Goal: Obtain resource: Obtain resource

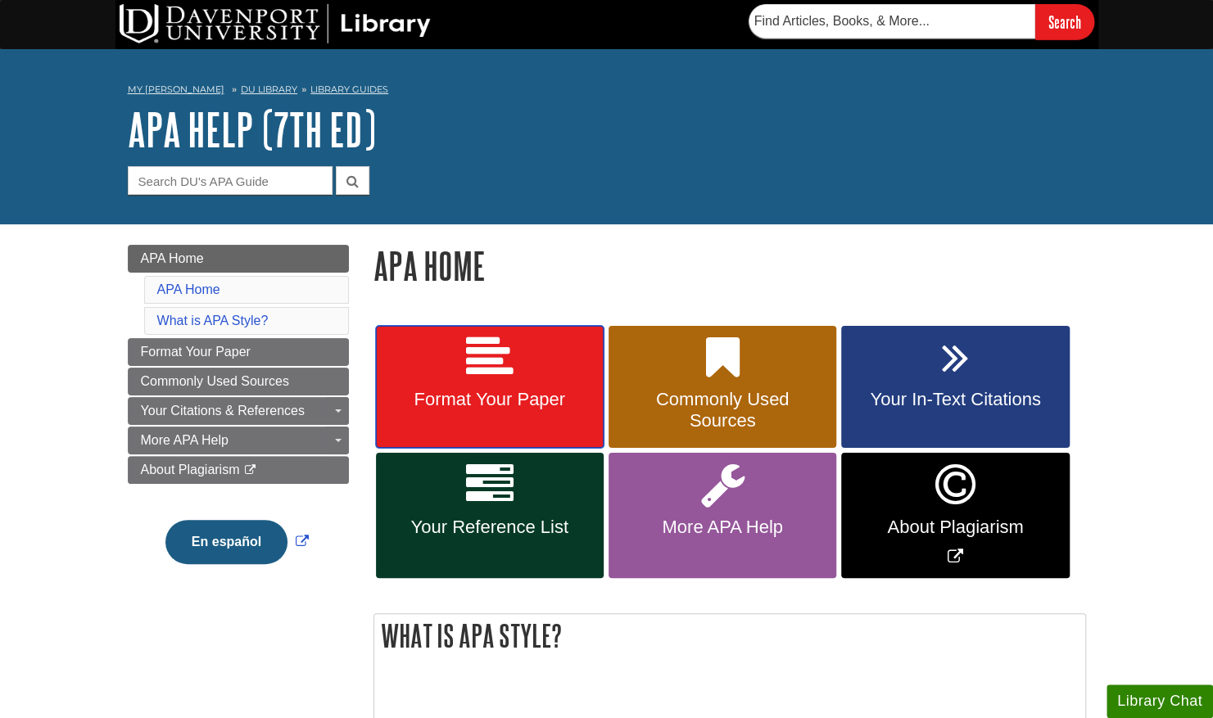
click at [482, 392] on span "Format Your Paper" at bounding box center [489, 399] width 203 height 21
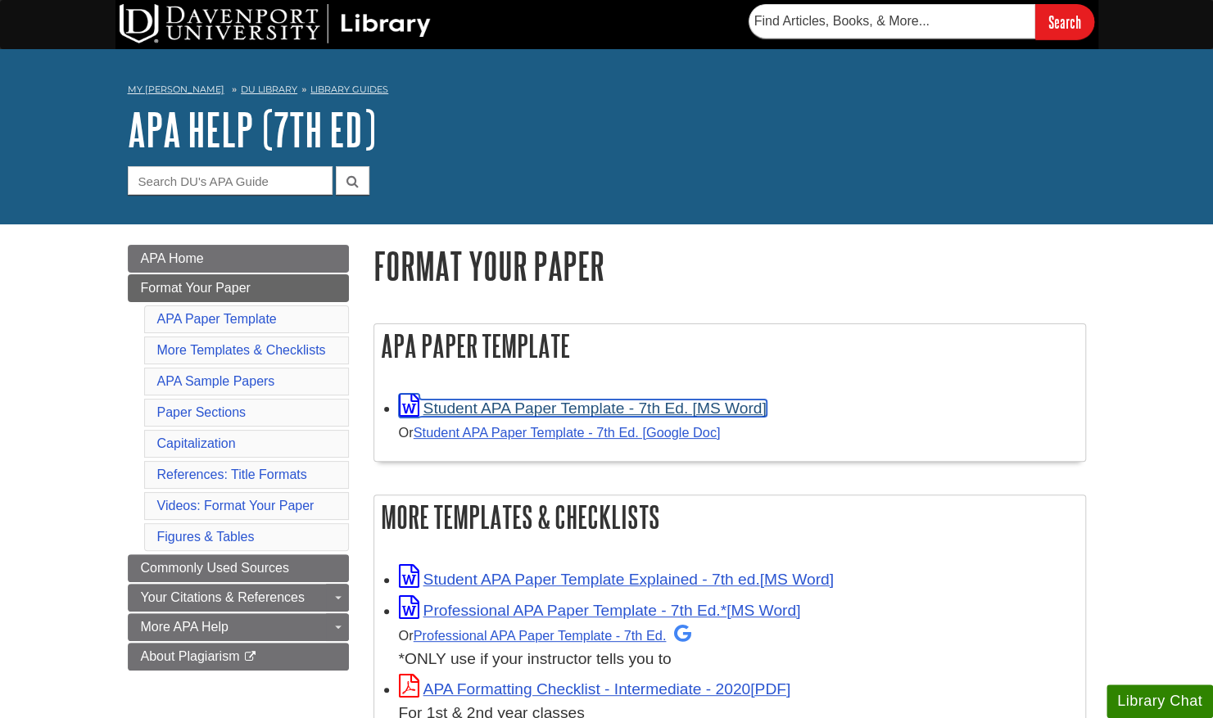
click at [492, 408] on link "Student APA Paper Template - 7th Ed. [MS Word]" at bounding box center [583, 408] width 368 height 17
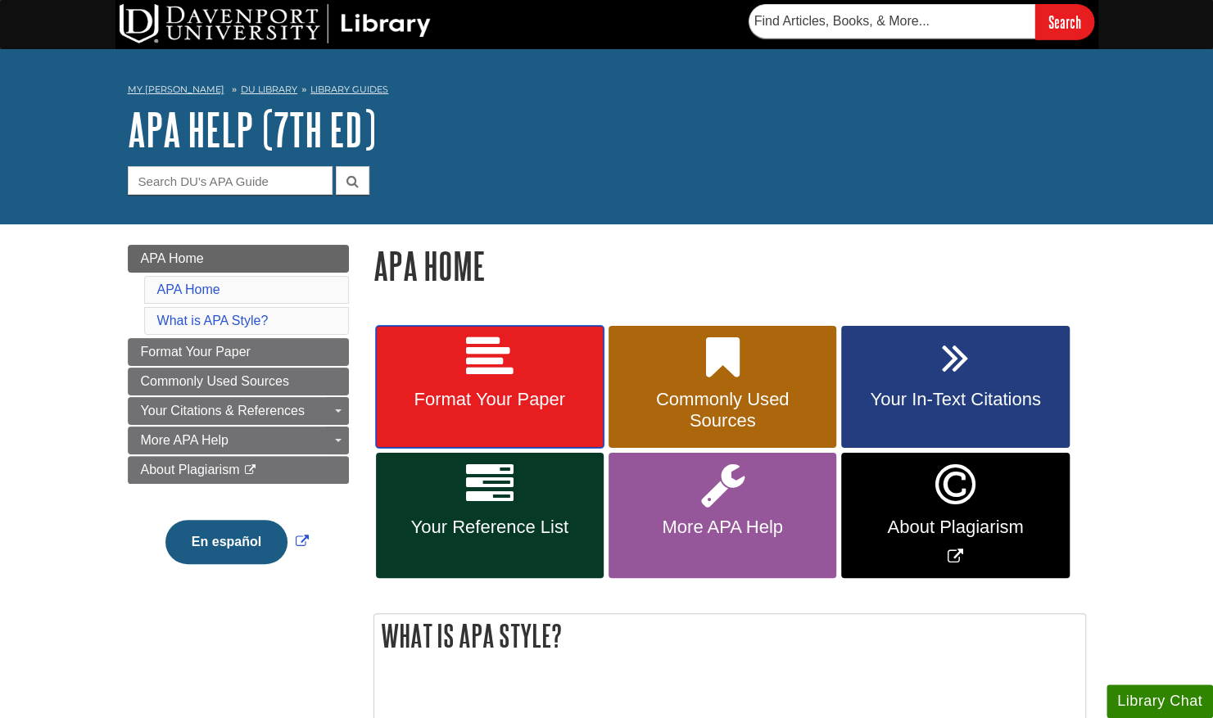
click at [447, 392] on span "Format Your Paper" at bounding box center [489, 399] width 203 height 21
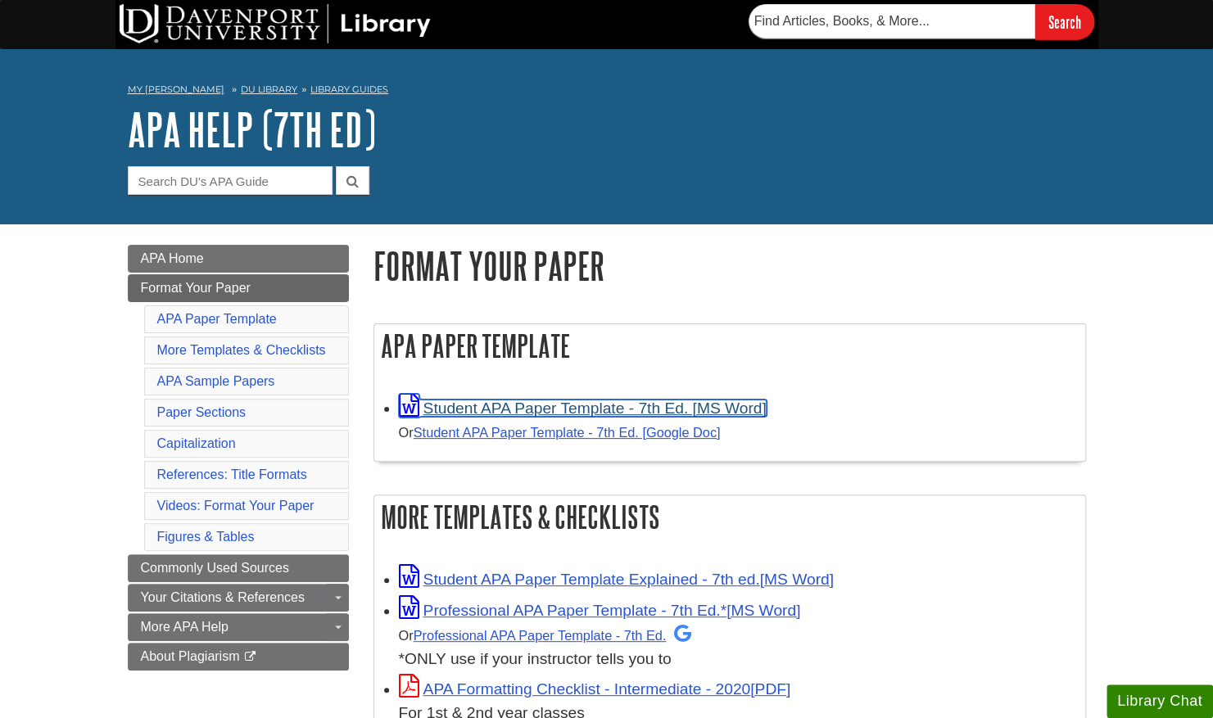
click at [474, 408] on link "Student APA Paper Template - 7th Ed. [MS Word]" at bounding box center [583, 408] width 368 height 17
